Goal: Task Accomplishment & Management: Use online tool/utility

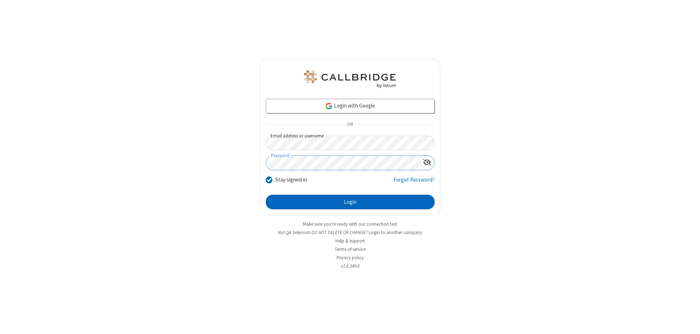
click at [350, 202] on button "Login" at bounding box center [350, 202] width 169 height 15
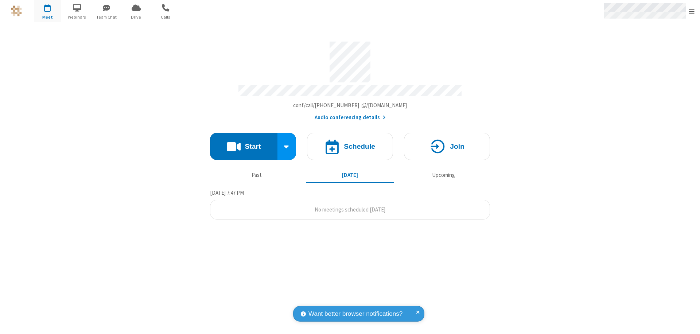
click at [691, 11] on span "Open menu" at bounding box center [691, 11] width 6 height 7
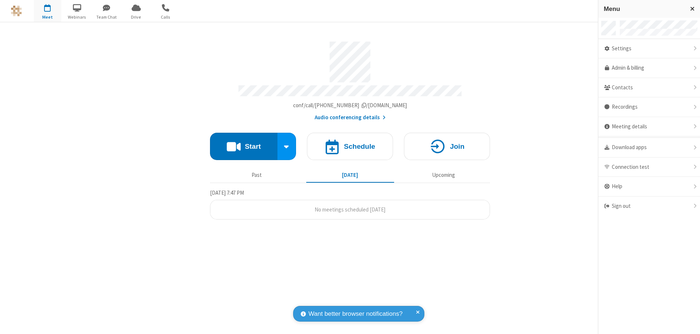
click at [136, 17] on span "Drive" at bounding box center [135, 17] width 27 height 7
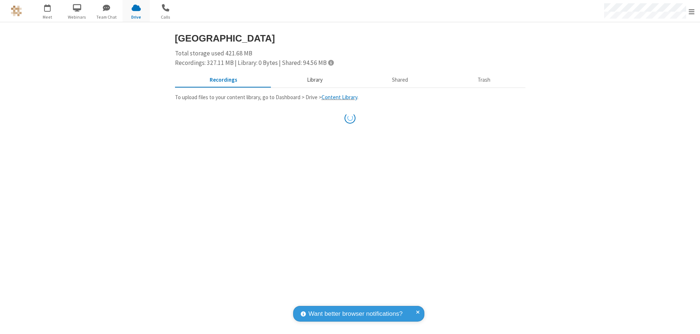
click at [311, 80] on button "Library" at bounding box center [314, 80] width 85 height 14
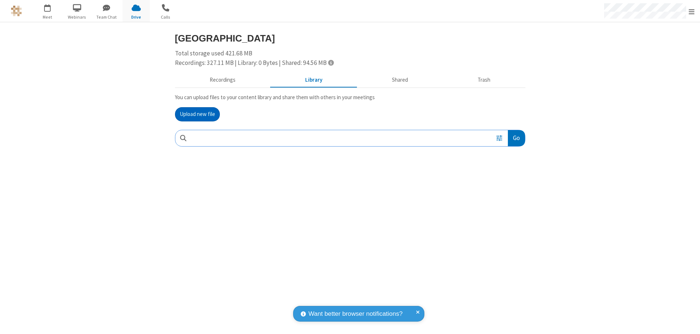
click at [197, 114] on button "Upload new file" at bounding box center [197, 114] width 45 height 15
